Goal: Information Seeking & Learning: Learn about a topic

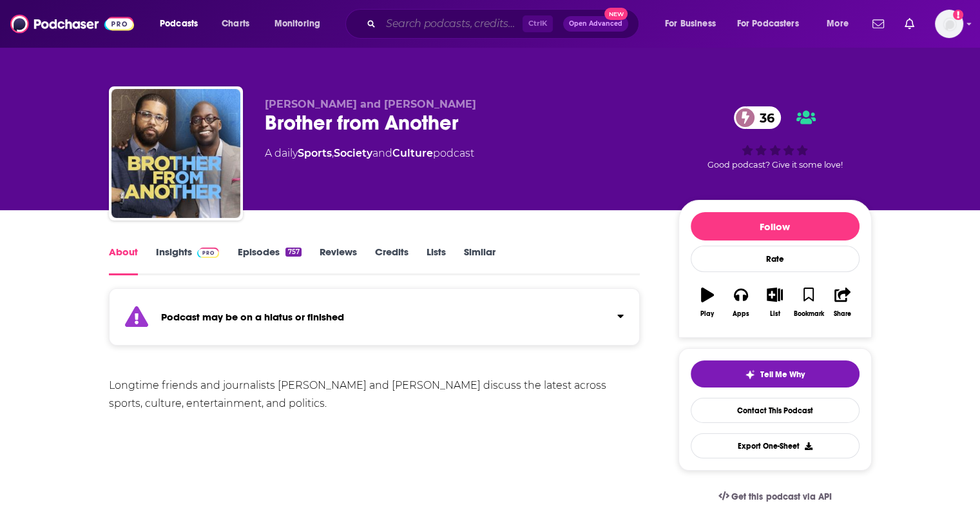
click at [411, 20] on input "Search podcasts, credits, & more..." at bounding box center [452, 24] width 142 height 21
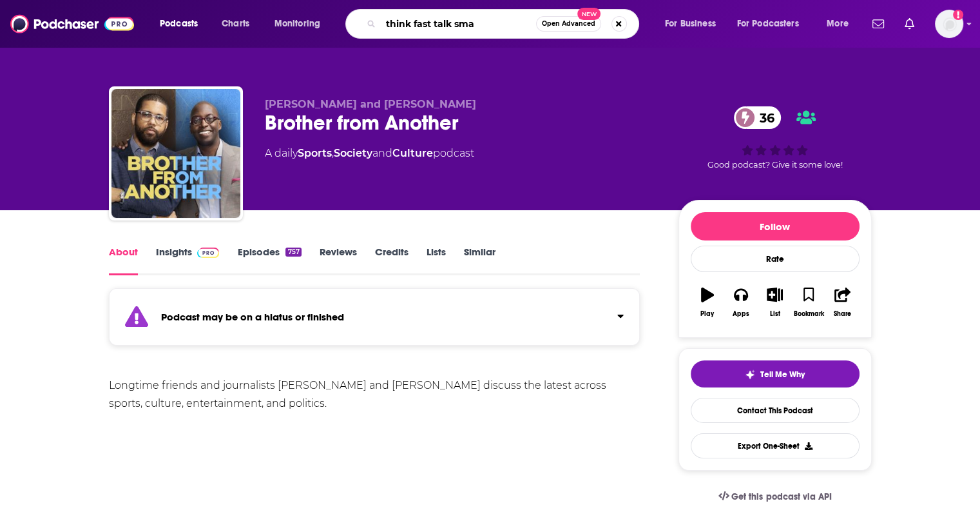
type input "think fast talk smar"
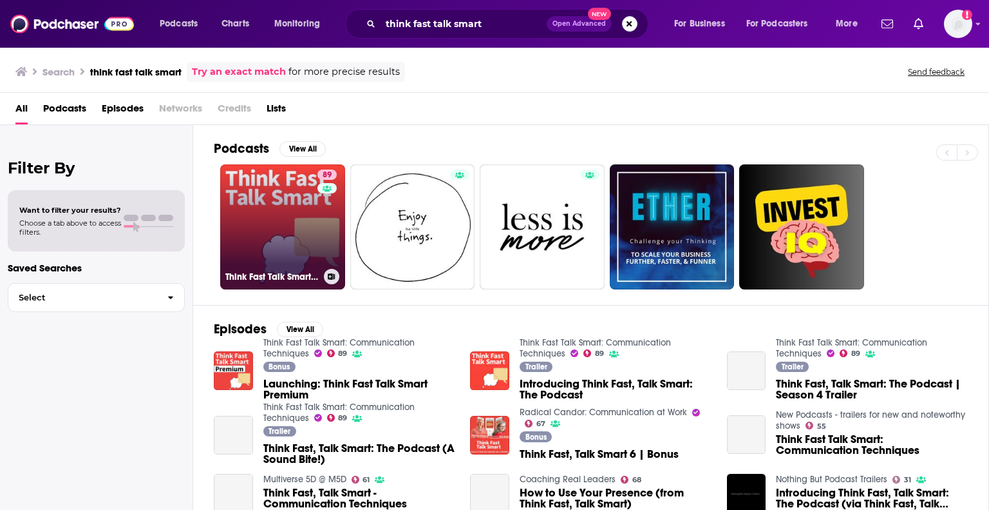
click at [278, 198] on link "89 Think Fast Talk Smart: Communication Techniques" at bounding box center [282, 226] width 125 height 125
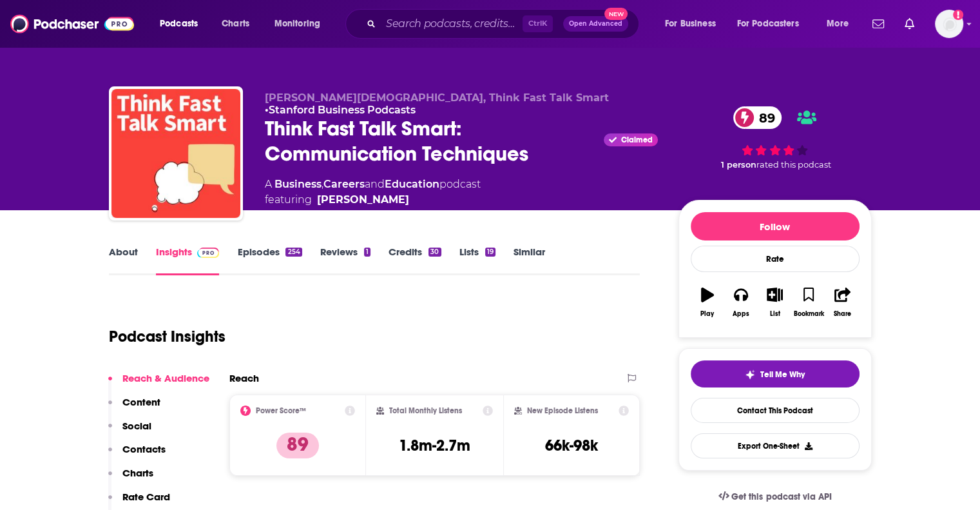
click at [127, 256] on link "About" at bounding box center [123, 260] width 29 height 30
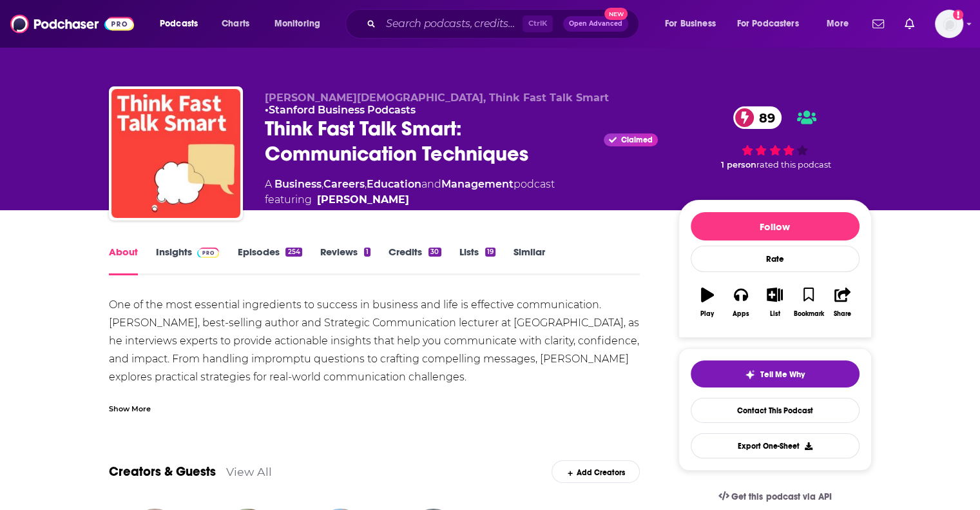
click at [131, 408] on div "Show More" at bounding box center [130, 407] width 42 height 12
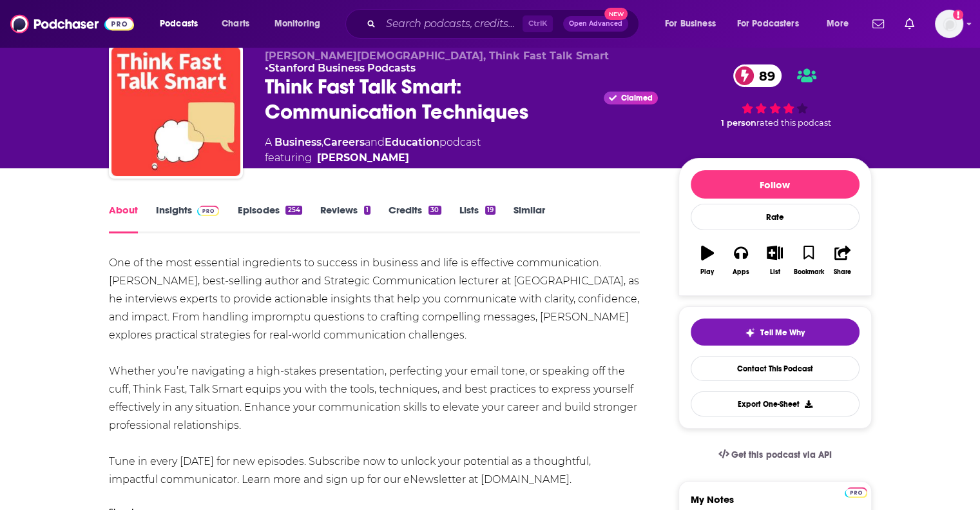
scroll to position [64, 0]
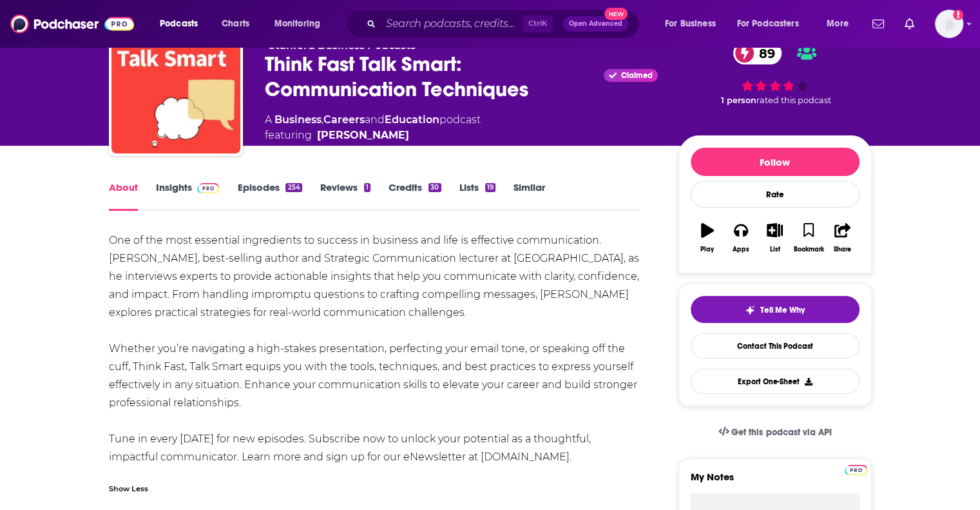
drag, startPoint x: 551, startPoint y: 305, endPoint x: 236, endPoint y: 272, distance: 316.1
click at [236, 272] on div "One of the most essential ingredients to success in business and life is effect…" at bounding box center [374, 348] width 531 height 234
copy div "interviews experts to provide actionable insights that help you communicate wit…"
